Goal: Information Seeking & Learning: Learn about a topic

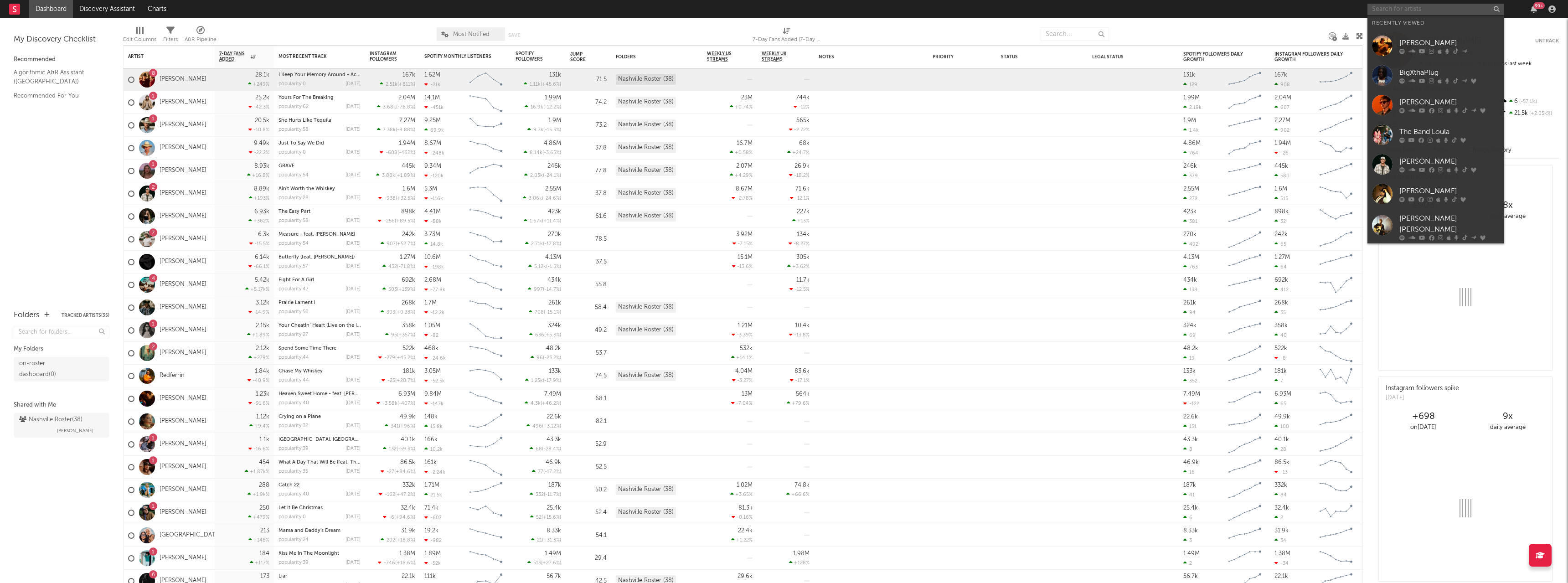
click at [1413, 10] on input "text" at bounding box center [1435, 9] width 137 height 12
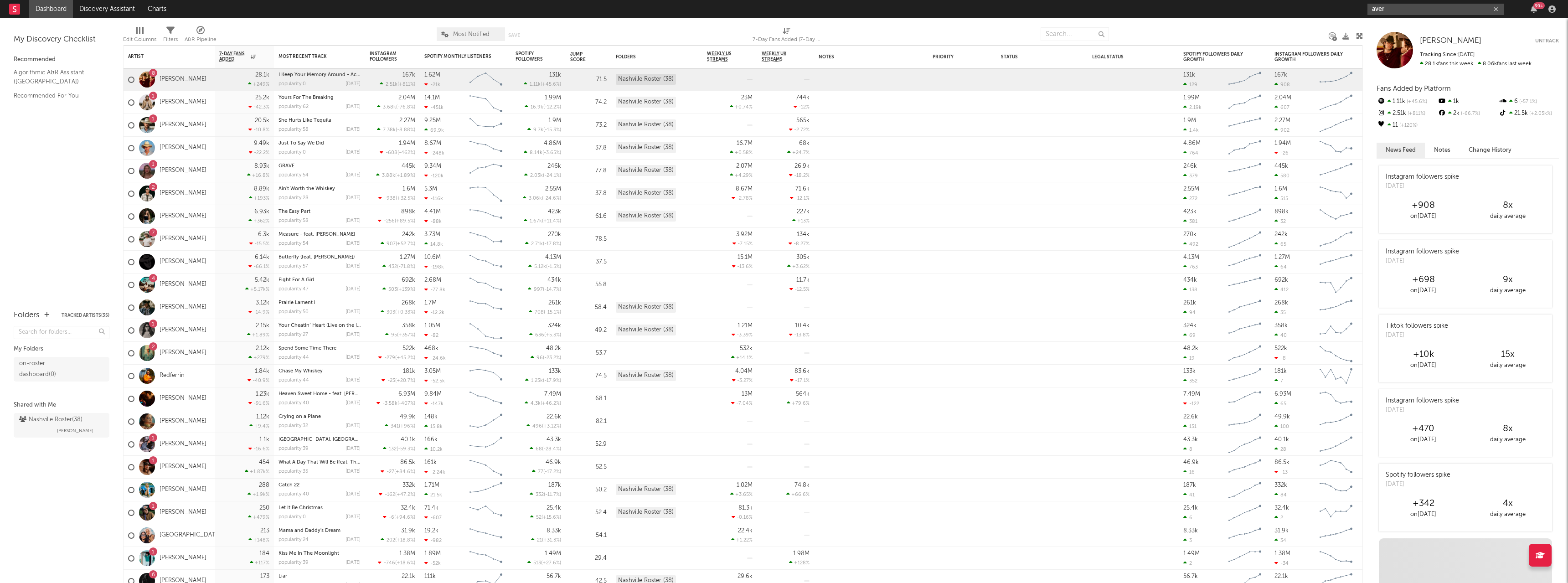
click at [1412, 11] on input "aver" at bounding box center [1435, 9] width 137 height 12
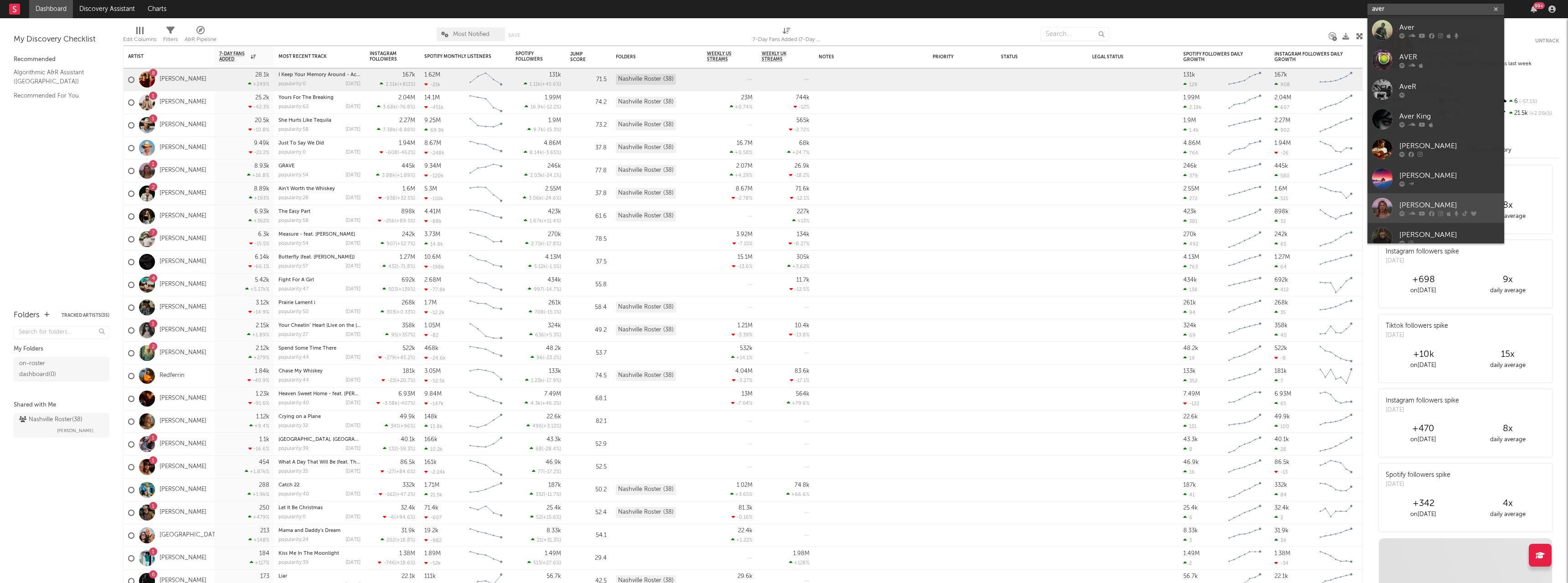
type input "aver"
click at [1431, 211] on div "[PERSON_NAME]" at bounding box center [1450, 205] width 101 height 11
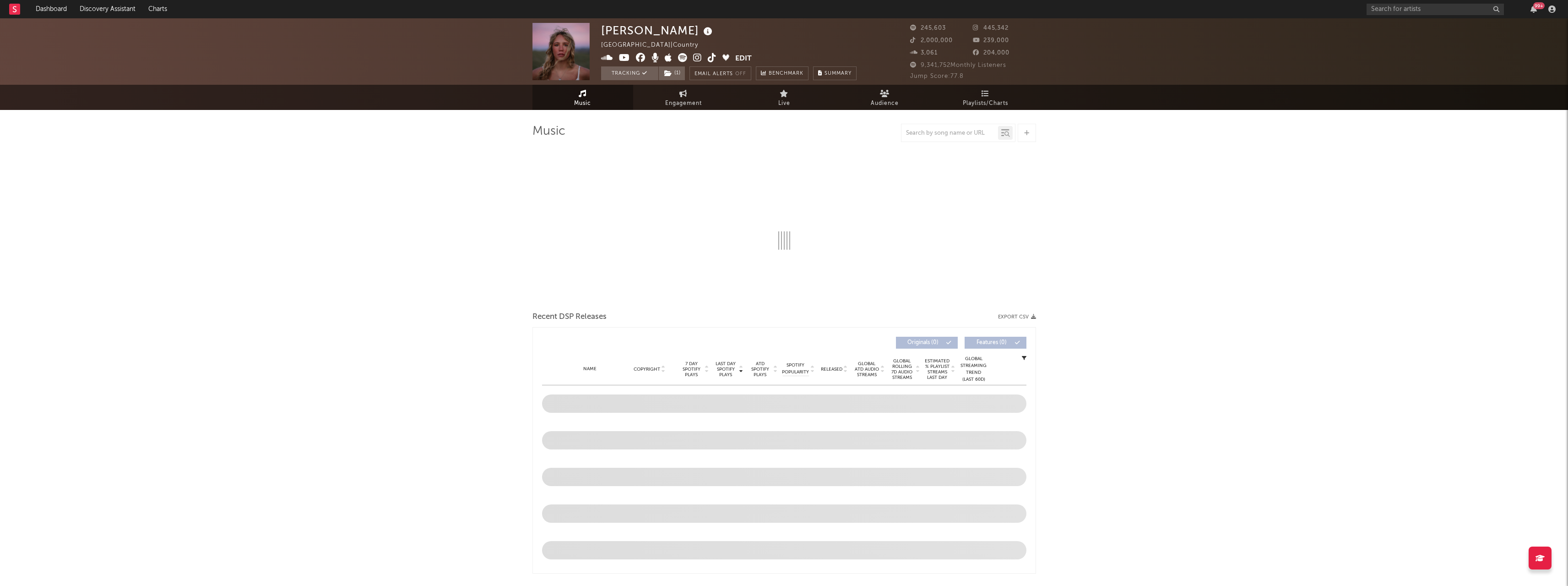
select select "6m"
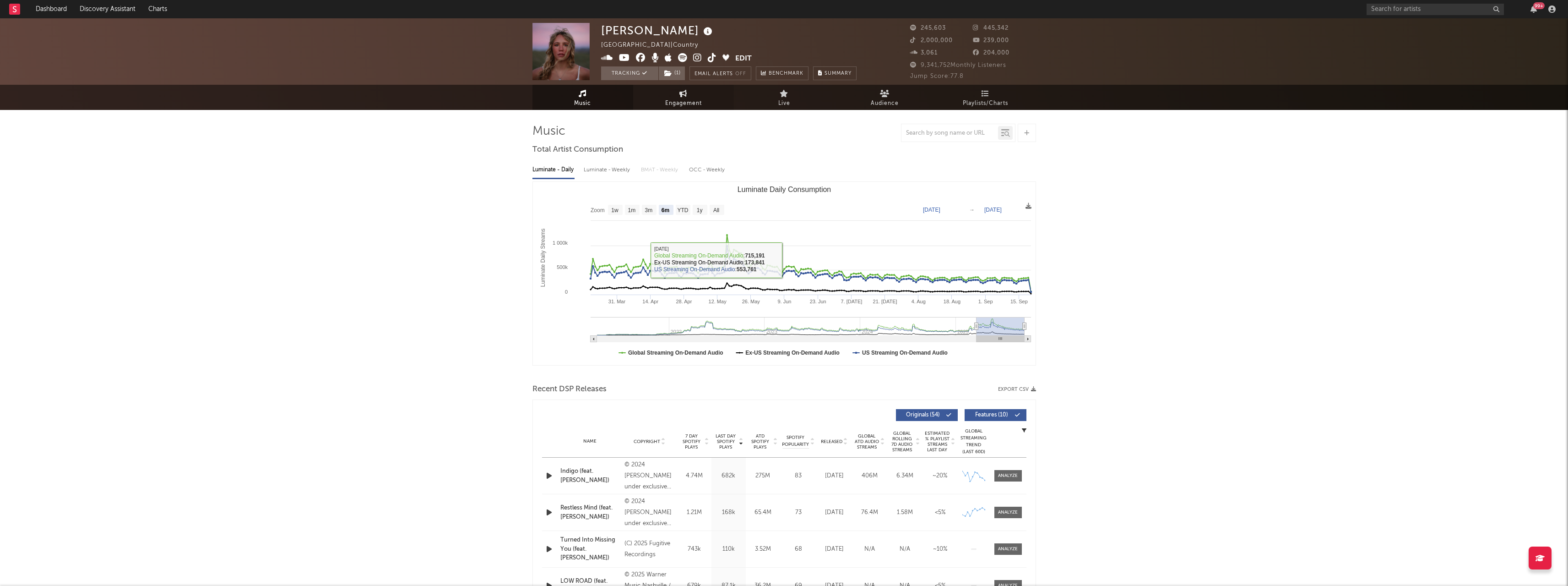
click at [662, 94] on link "Engagement" at bounding box center [684, 98] width 101 height 25
select select "1w"
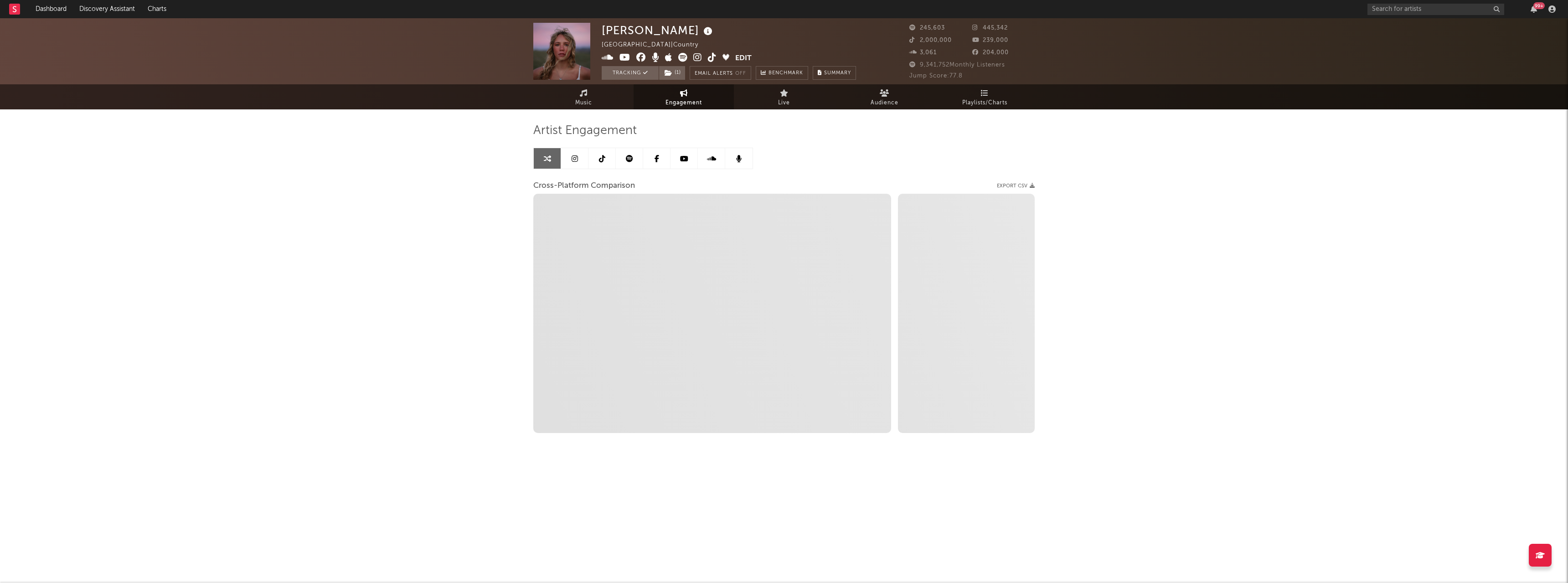
select select "1m"
